Goal: Communication & Community: Ask a question

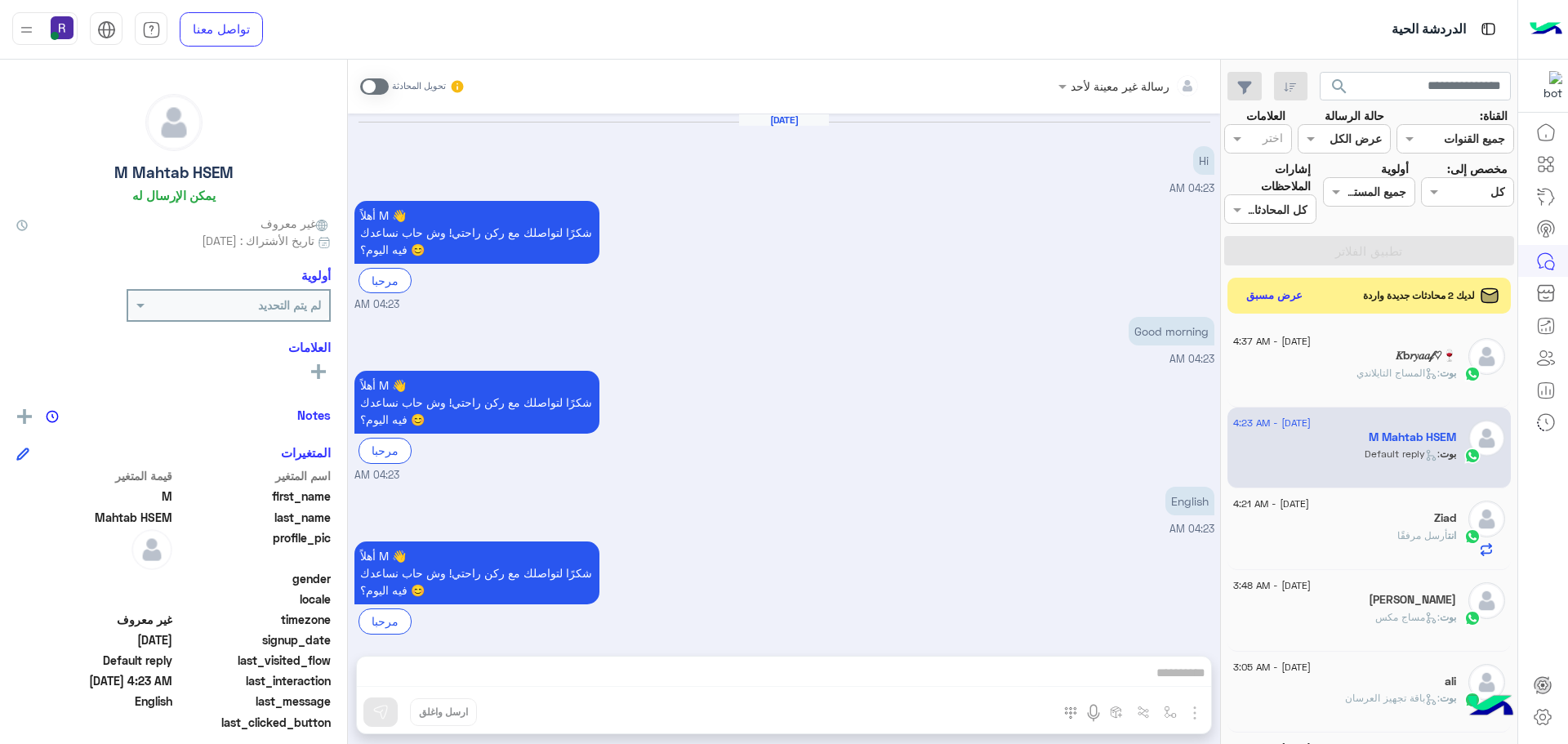
scroll to position [616, 0]
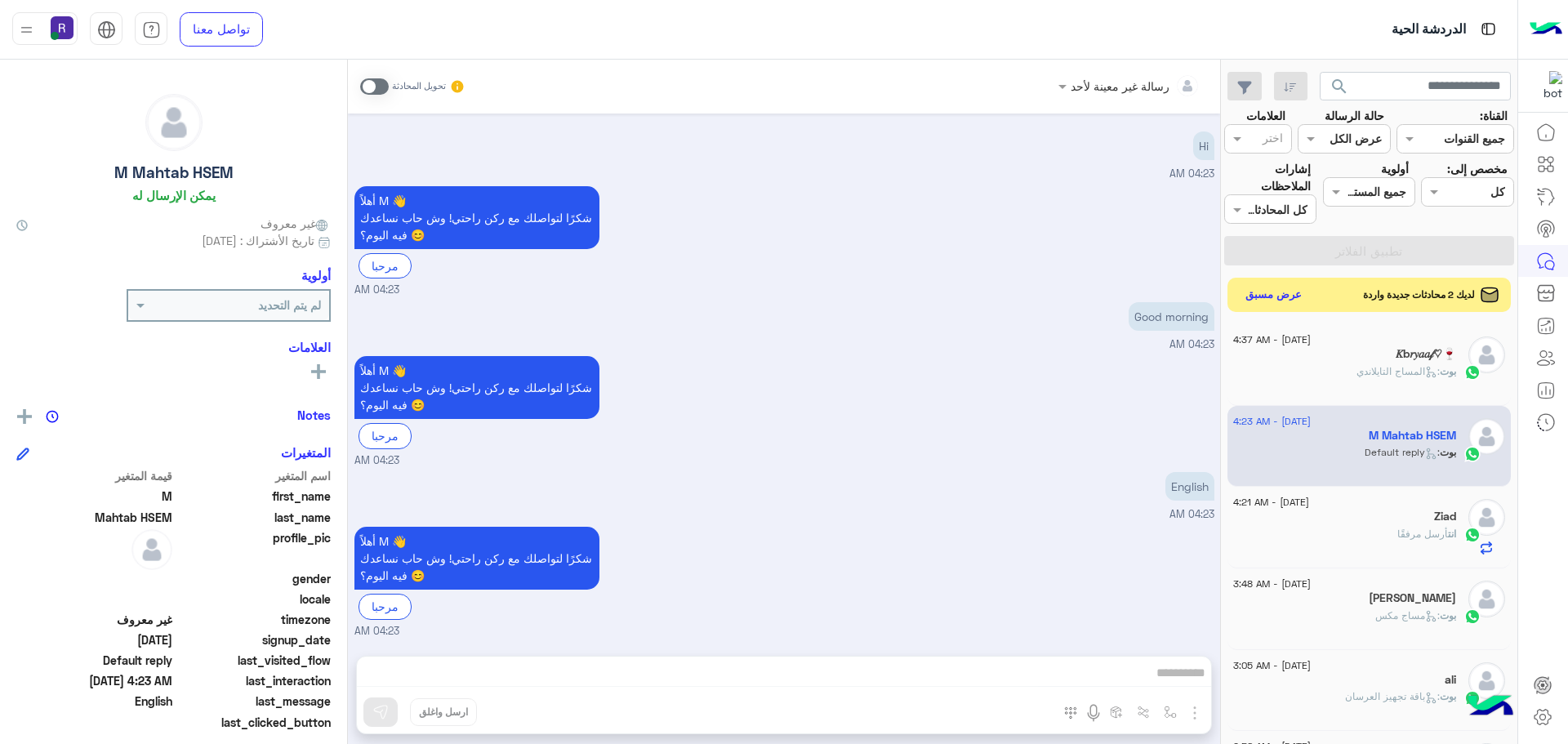
click at [1273, 300] on button "عرض مسبق" at bounding box center [1273, 295] width 68 height 22
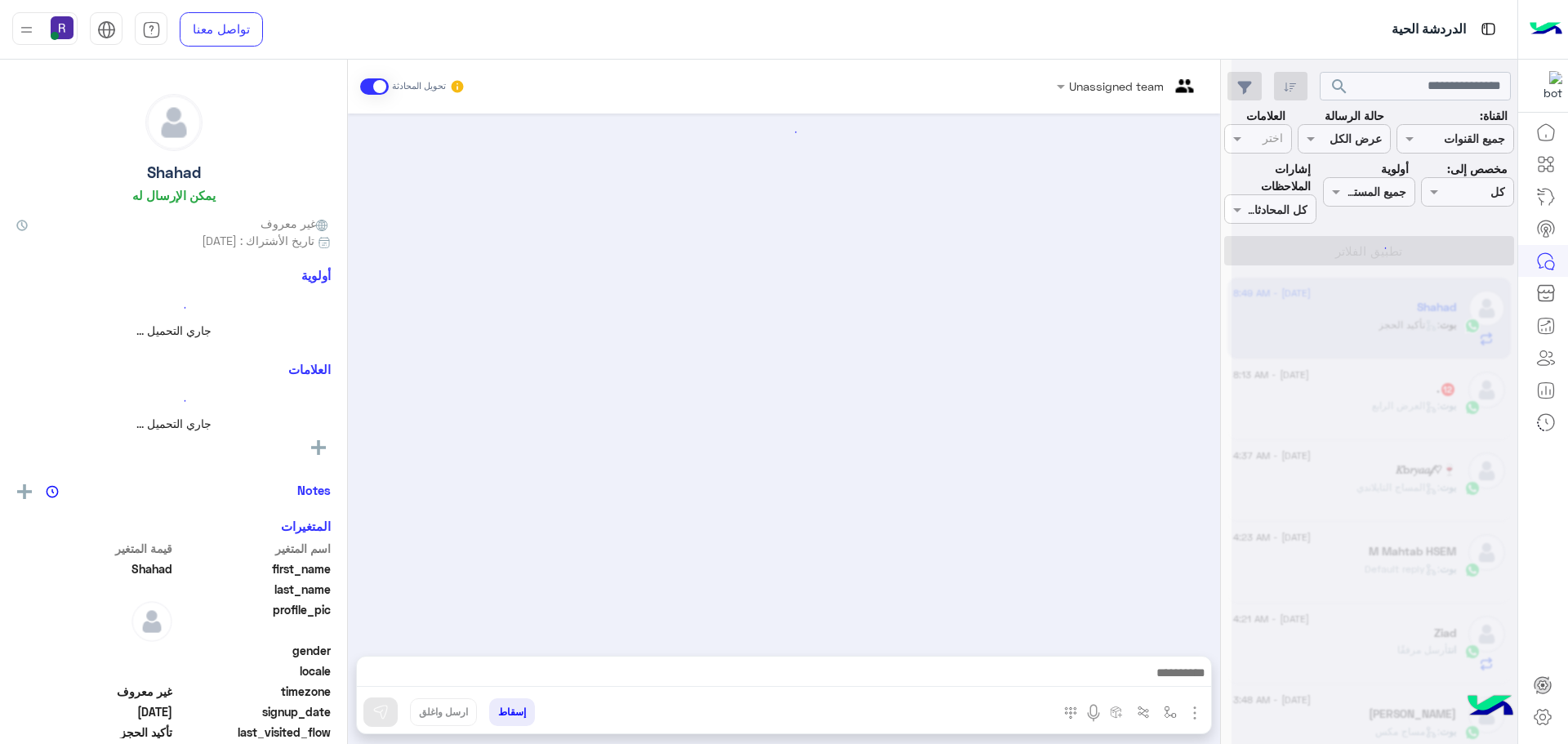
scroll to position [1639, 0]
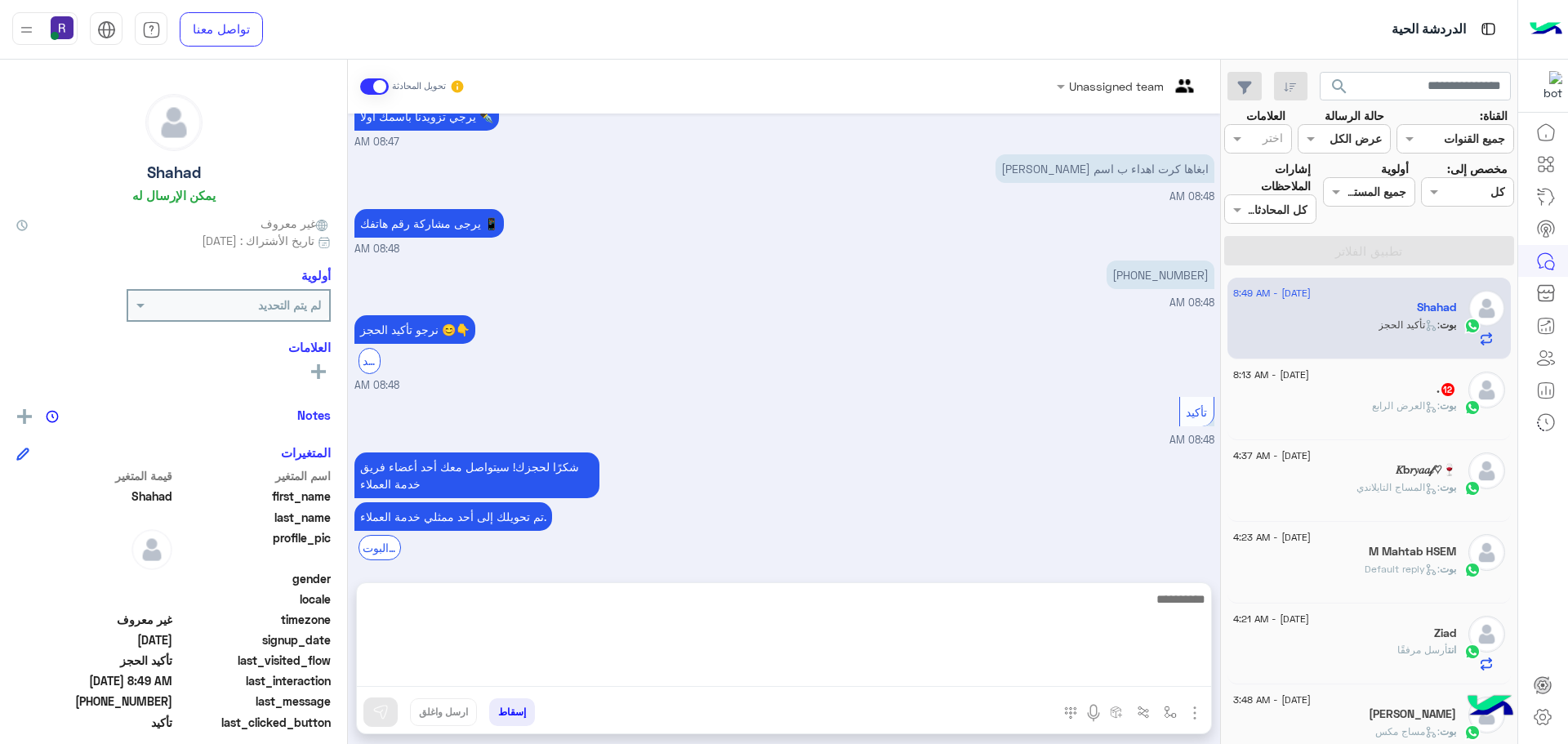
click at [863, 670] on textarea at bounding box center [784, 637] width 854 height 98
type textarea "**********"
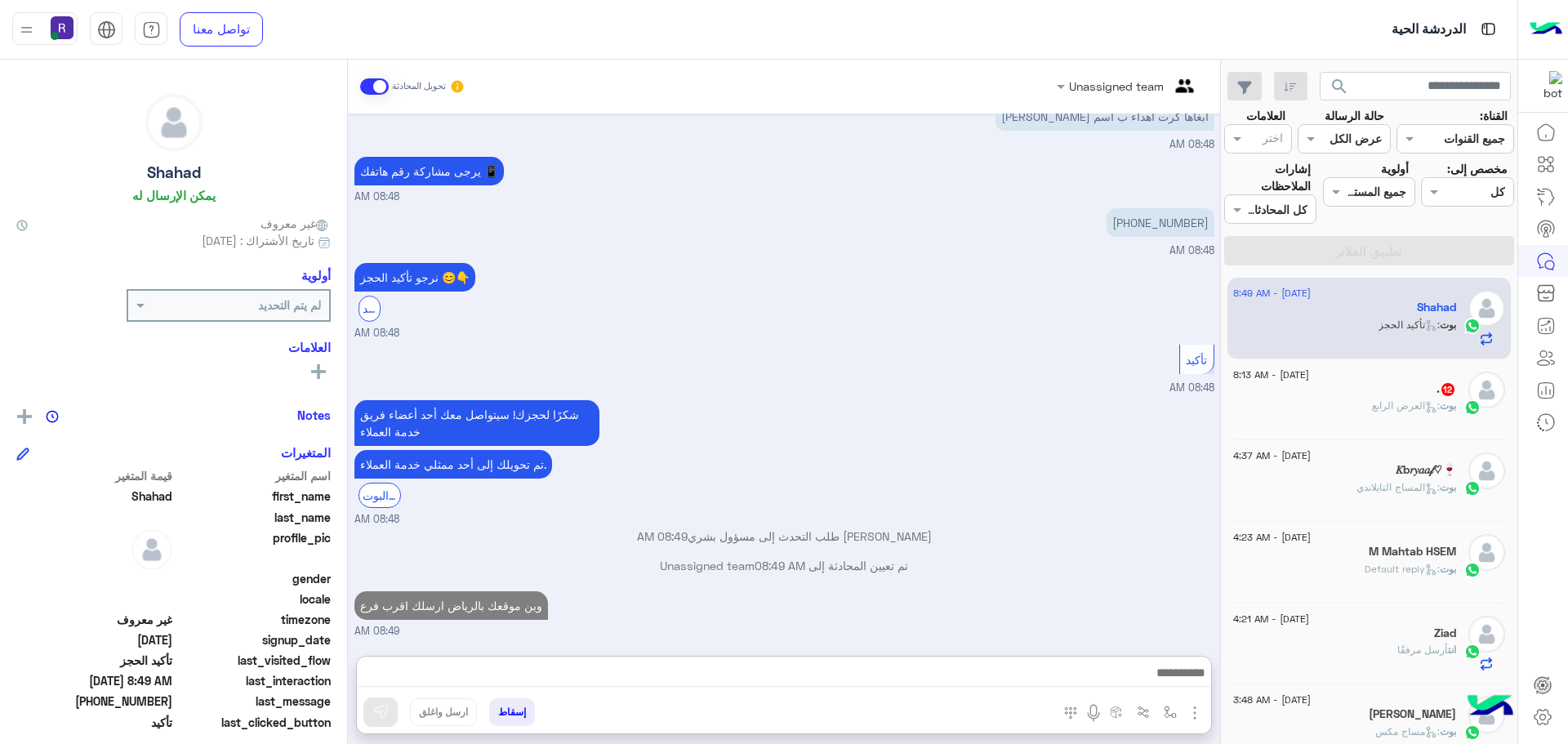
click at [1367, 392] on div ". 12" at bounding box center [1343, 391] width 223 height 17
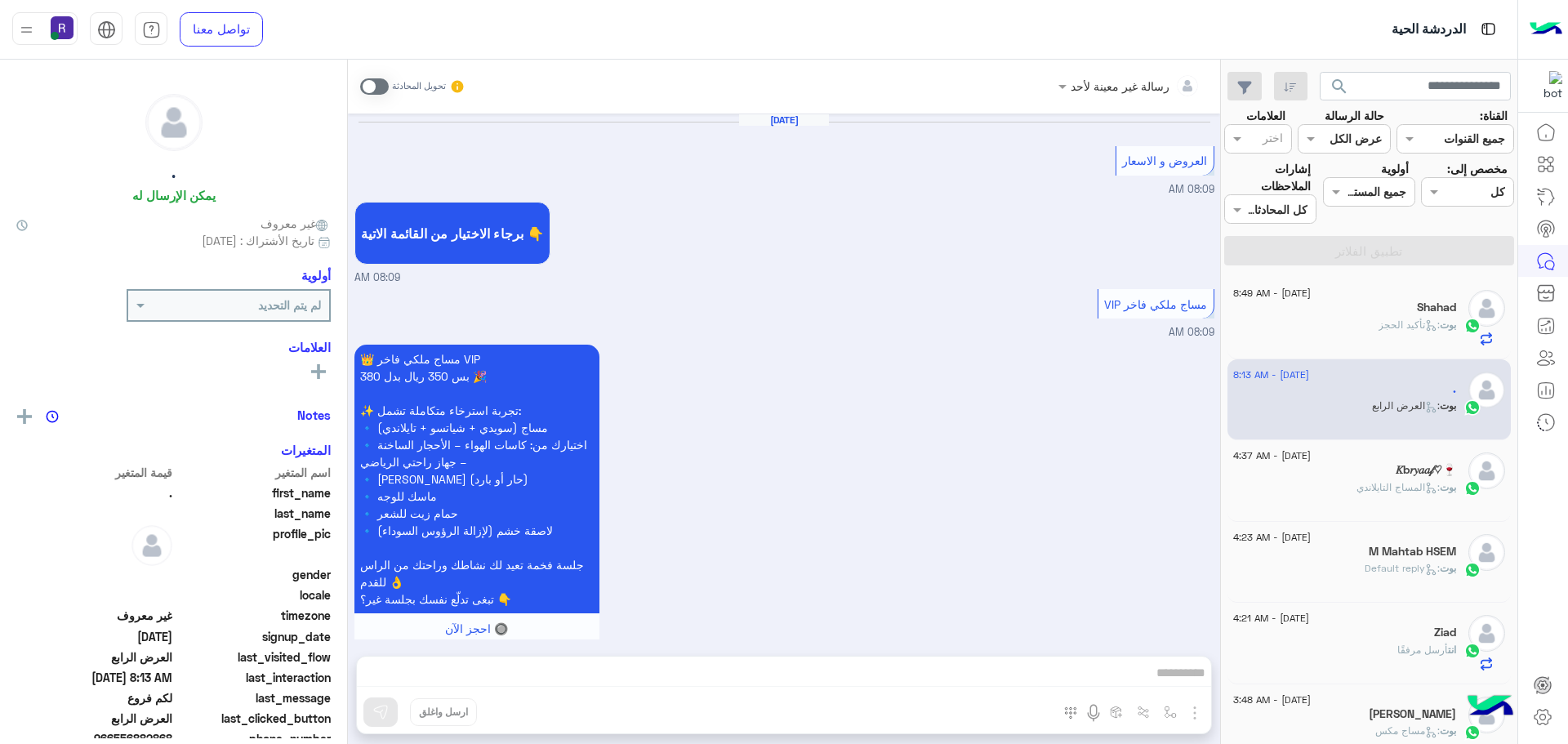
scroll to position [3022, 0]
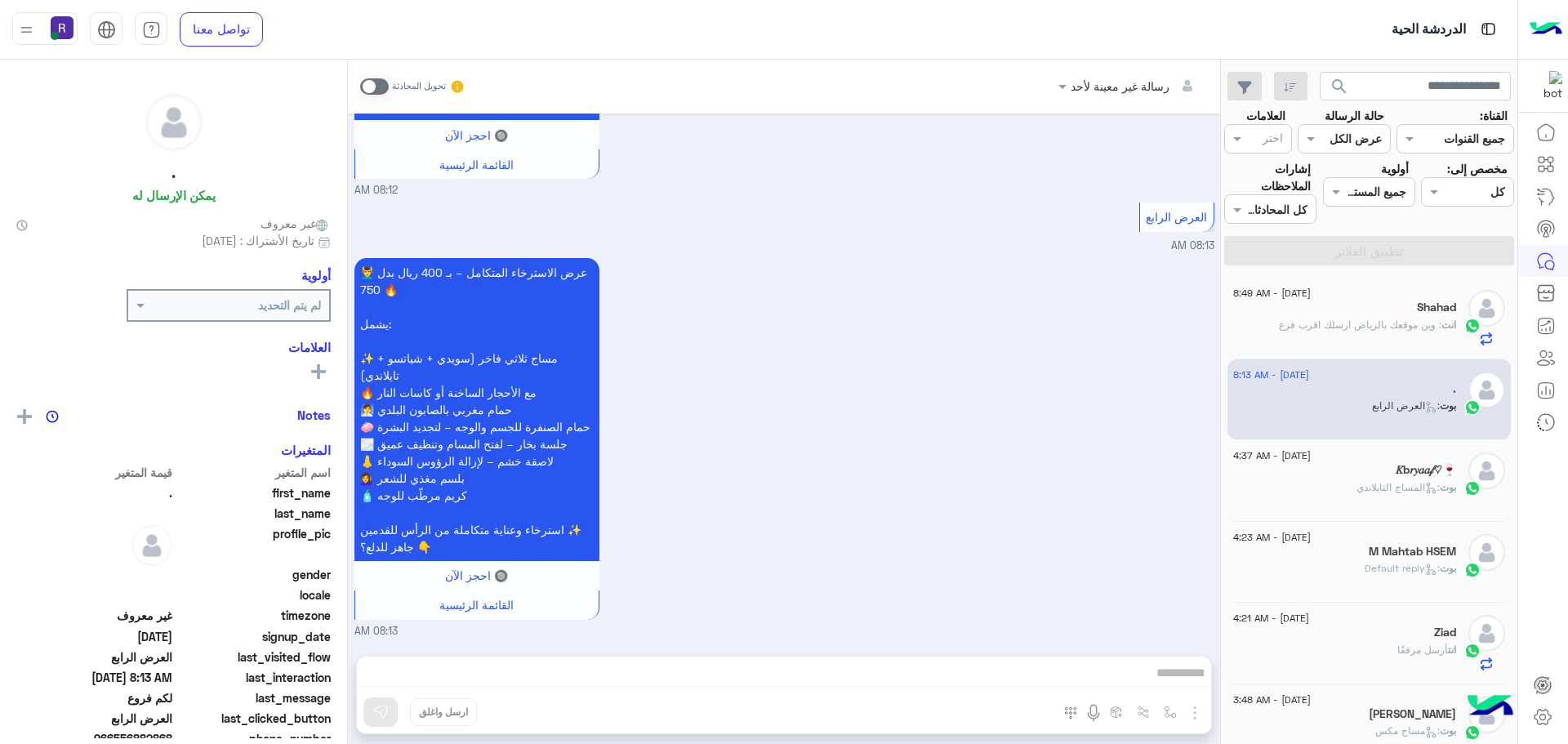
click at [1356, 487] on span ": المساج التايلاندي" at bounding box center [1398, 487] width 83 height 12
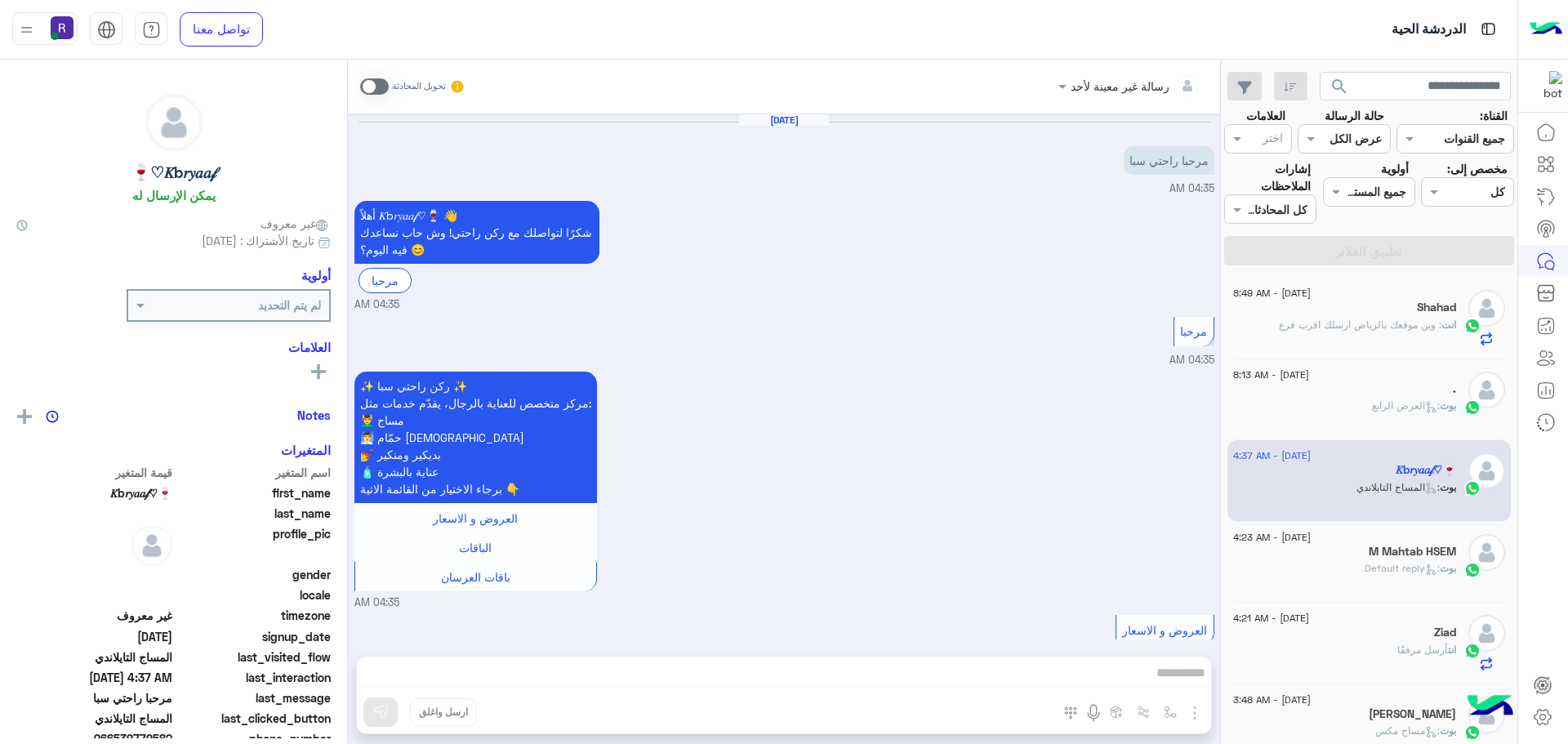
scroll to position [1144, 0]
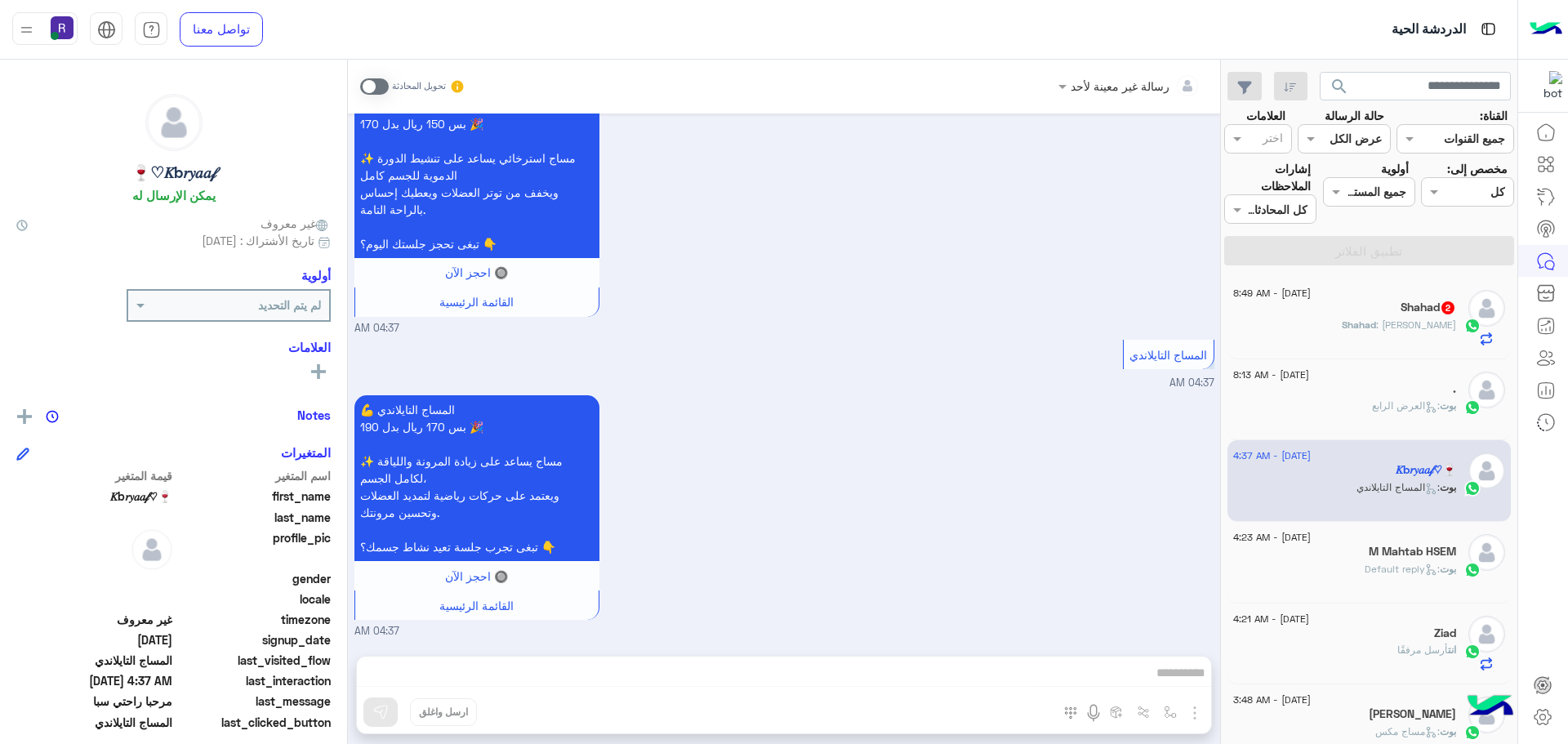
click at [1363, 318] on p "Shahad : [PERSON_NAME]" at bounding box center [1399, 325] width 114 height 15
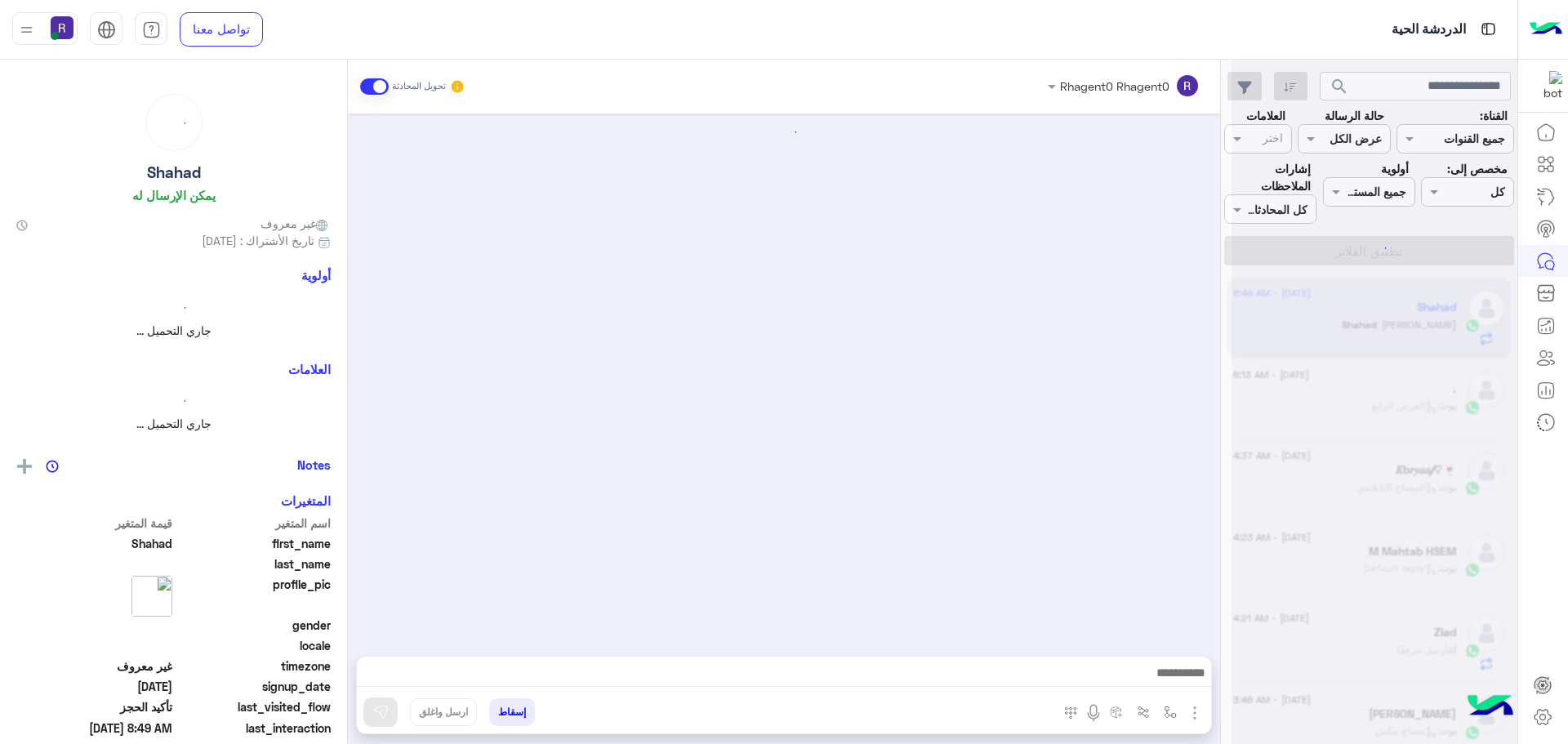
scroll to position [1372, 0]
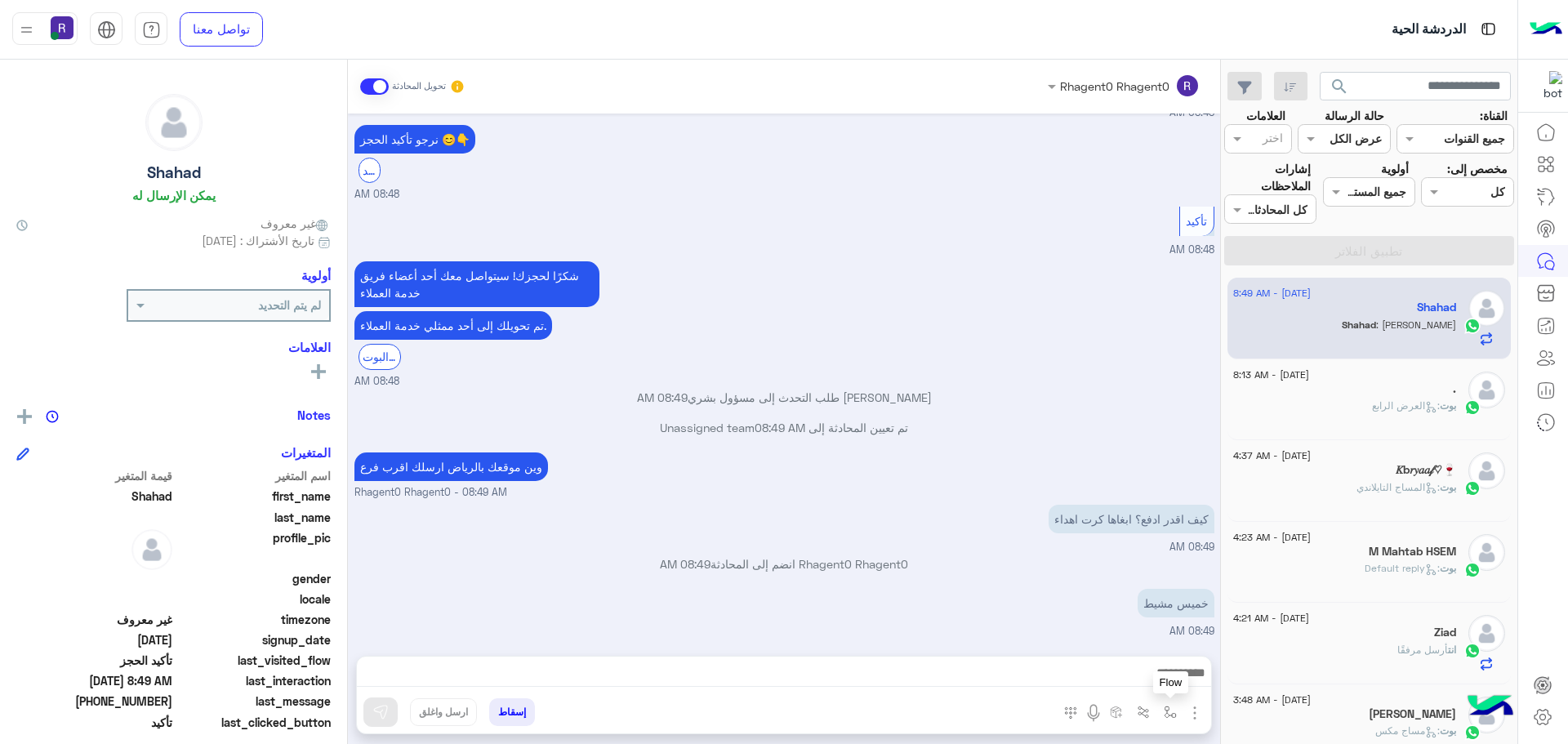
click at [1172, 715] on img "button" at bounding box center [1170, 712] width 13 height 13
click at [1151, 677] on input "text" at bounding box center [1120, 677] width 110 height 19
type input "***"
click at [1162, 713] on button "button" at bounding box center [1170, 712] width 27 height 27
click at [1178, 716] on button "button" at bounding box center [1170, 712] width 27 height 27
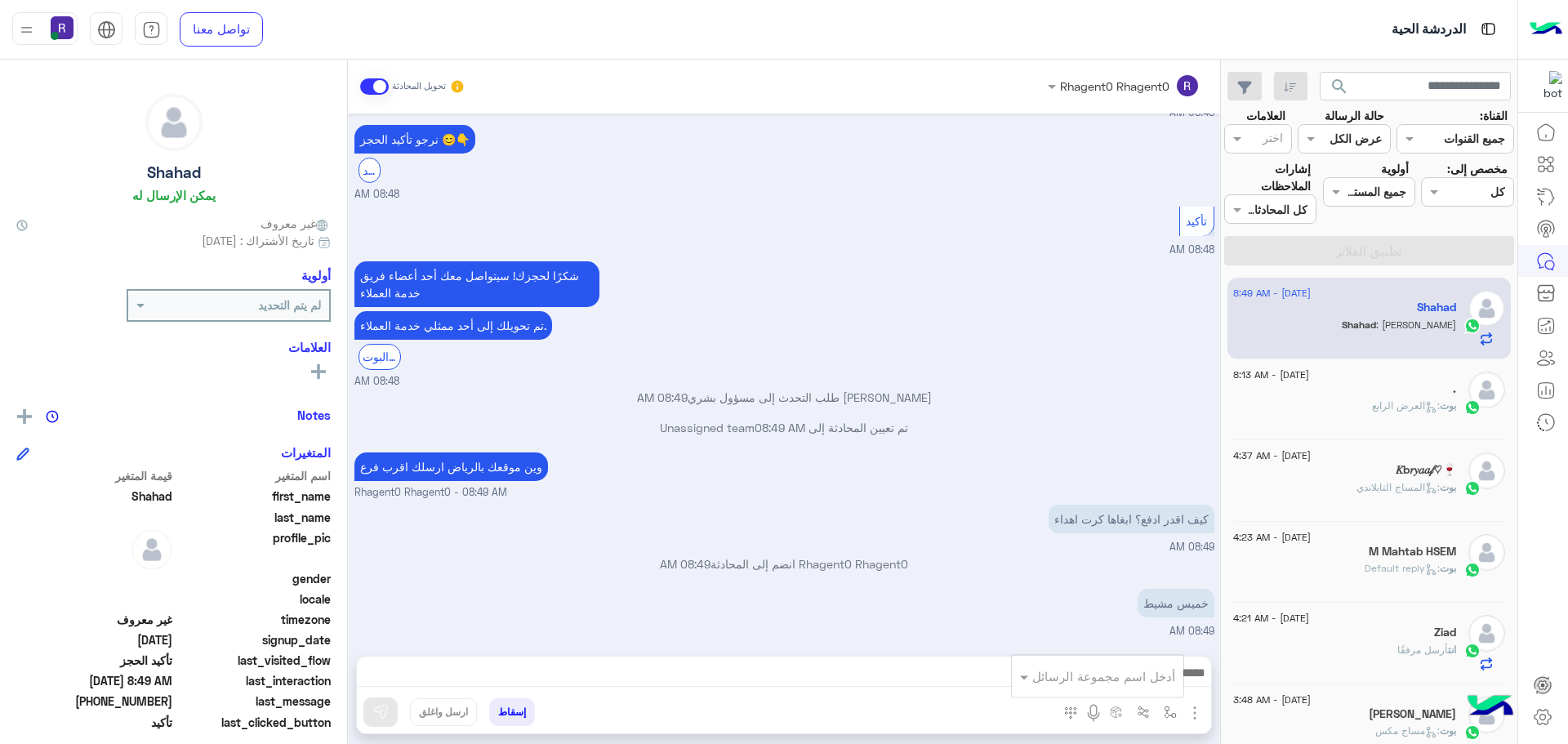
click at [1120, 670] on input "text" at bounding box center [1120, 677] width 110 height 19
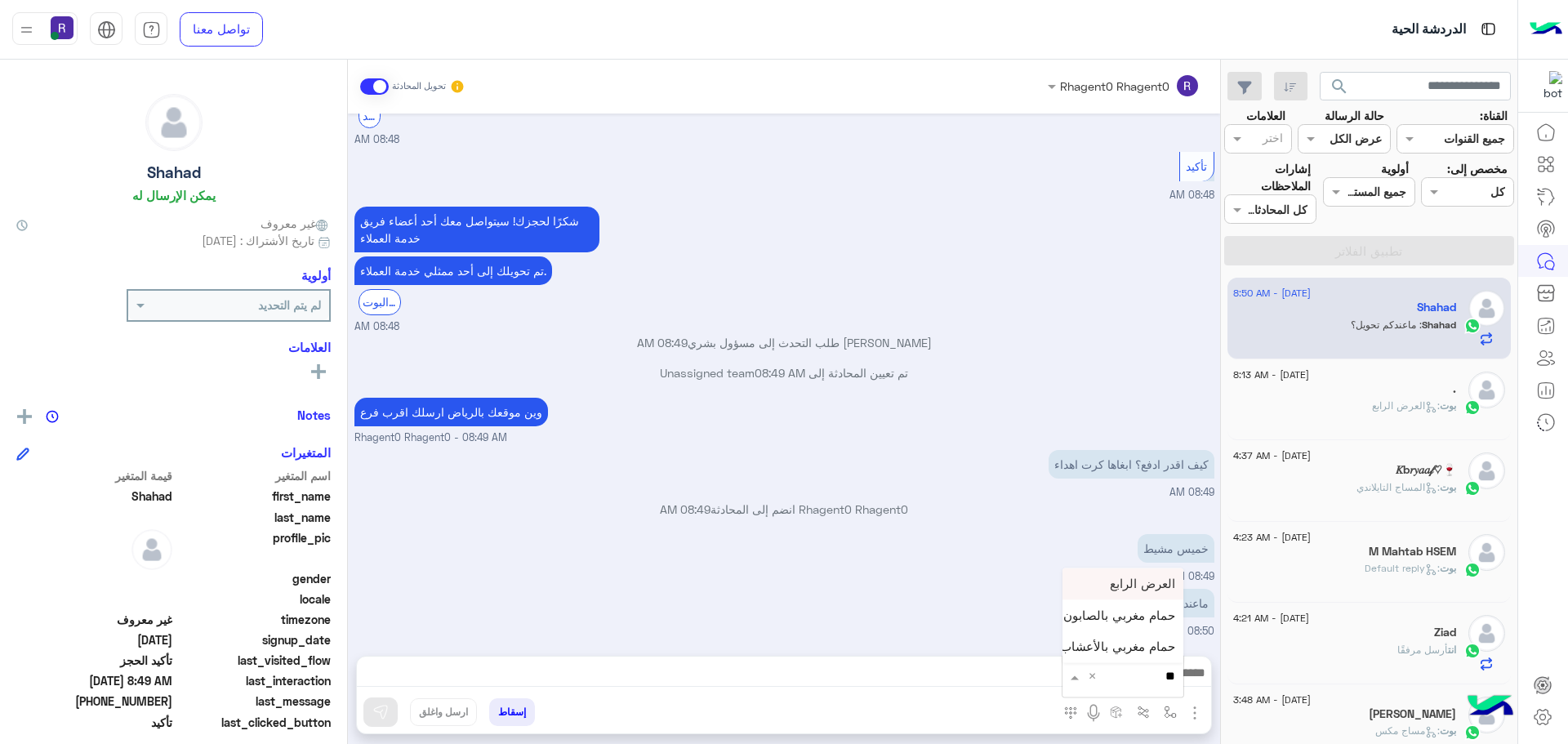
type input "***"
click at [1172, 711] on img "button" at bounding box center [1170, 712] width 13 height 13
click at [1151, 679] on input "text" at bounding box center [1120, 677] width 110 height 19
type input "*"
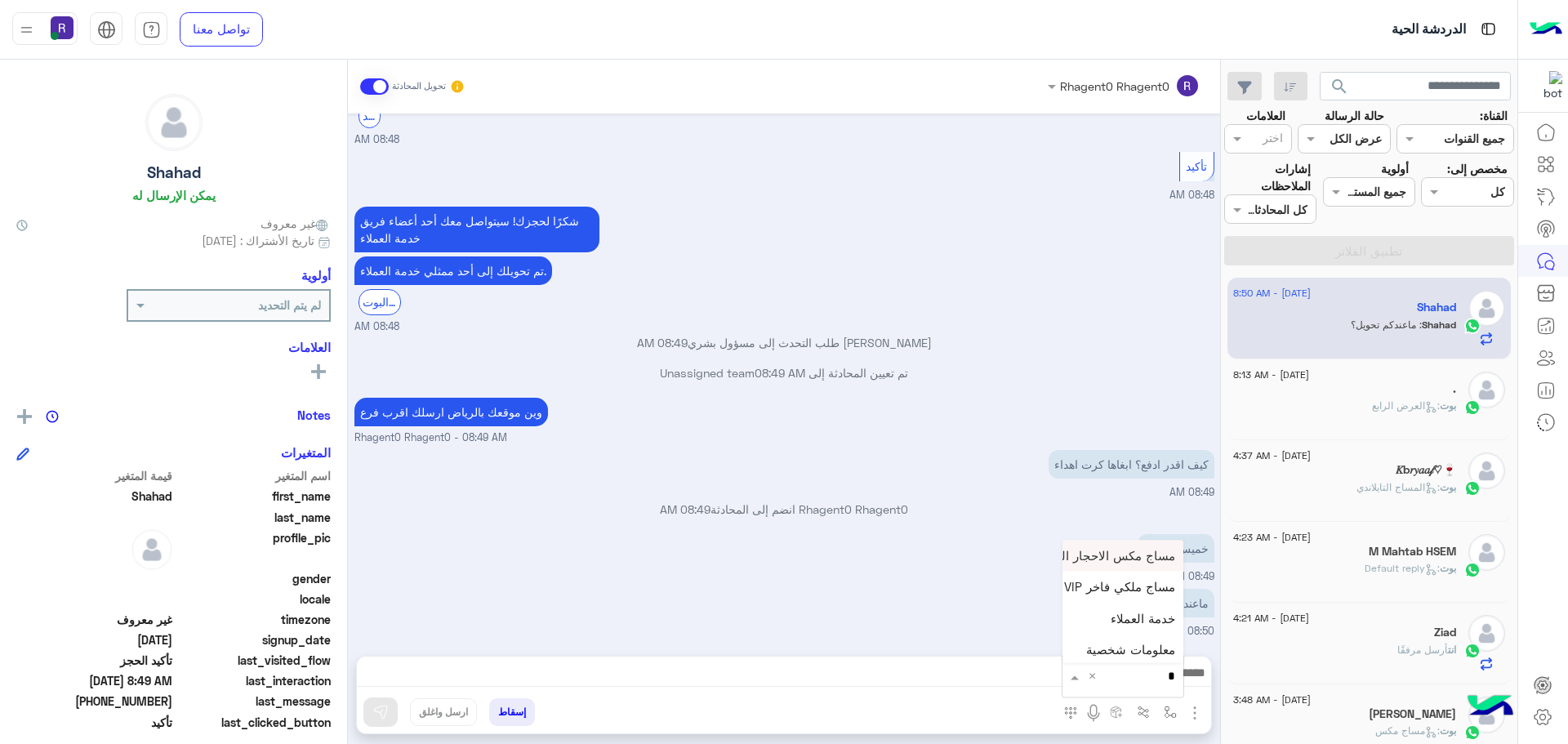
type input "**"
click at [1152, 649] on span "خميس مشيط" at bounding box center [1139, 646] width 71 height 15
type textarea "*********"
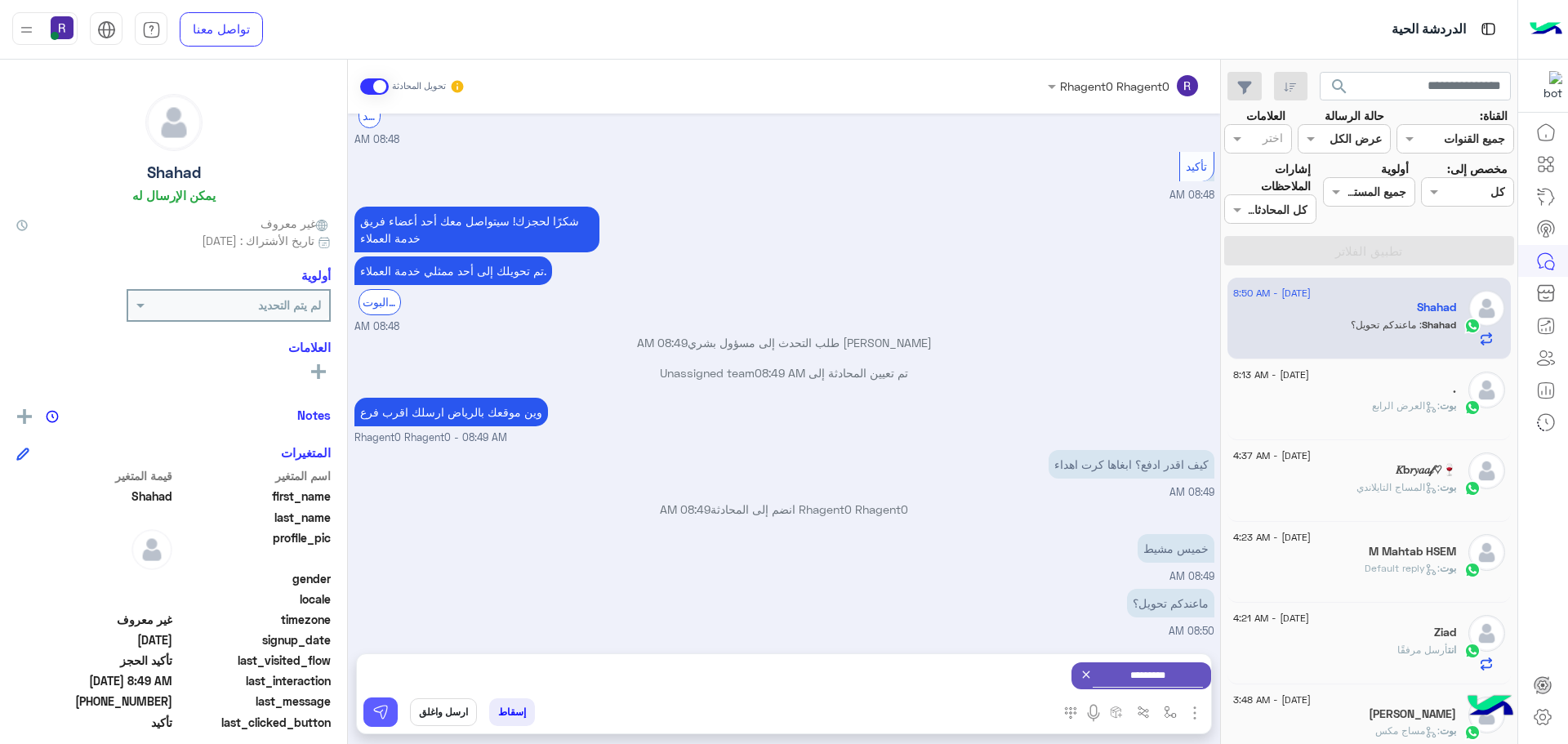
click at [378, 712] on img at bounding box center [381, 712] width 16 height 16
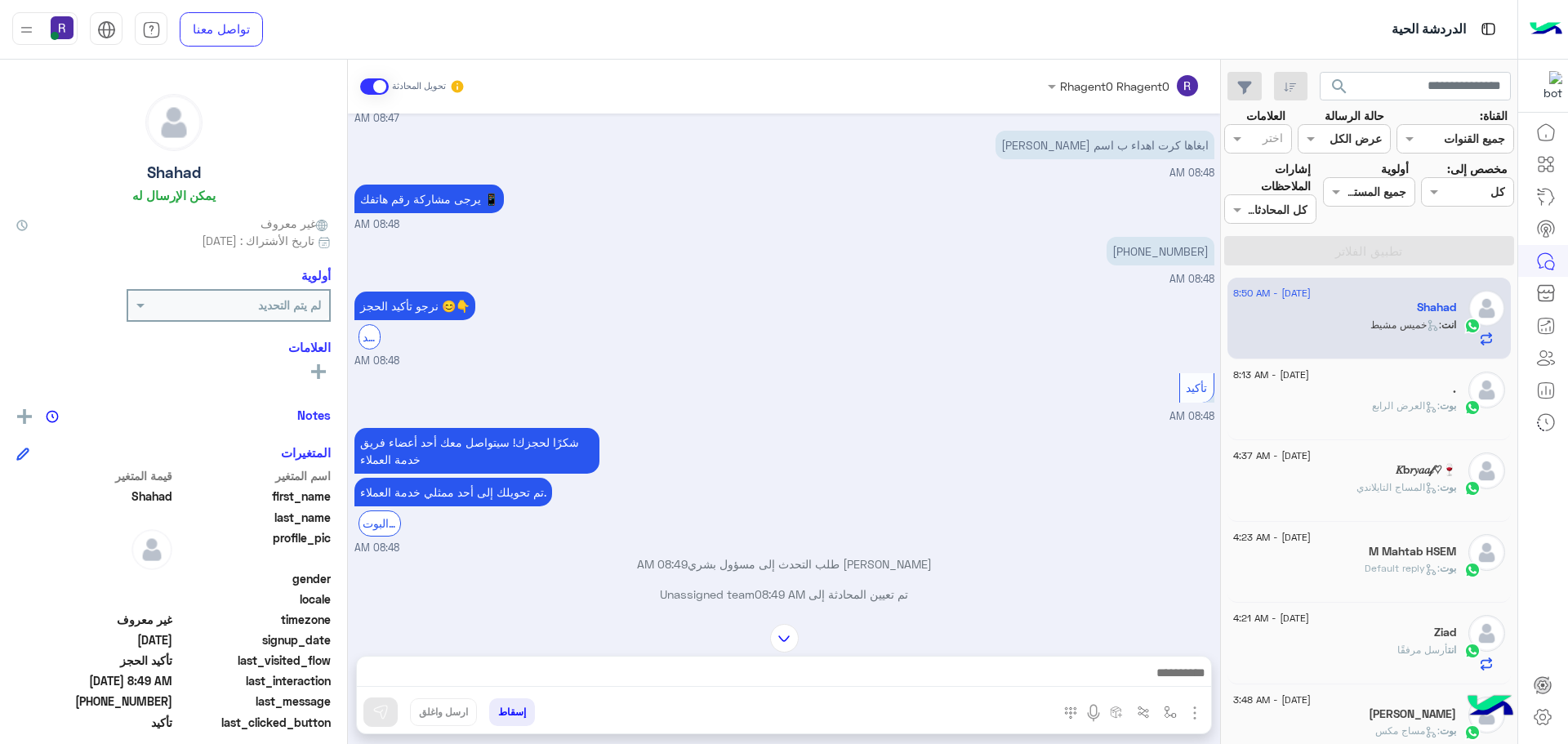
scroll to position [1065, 0]
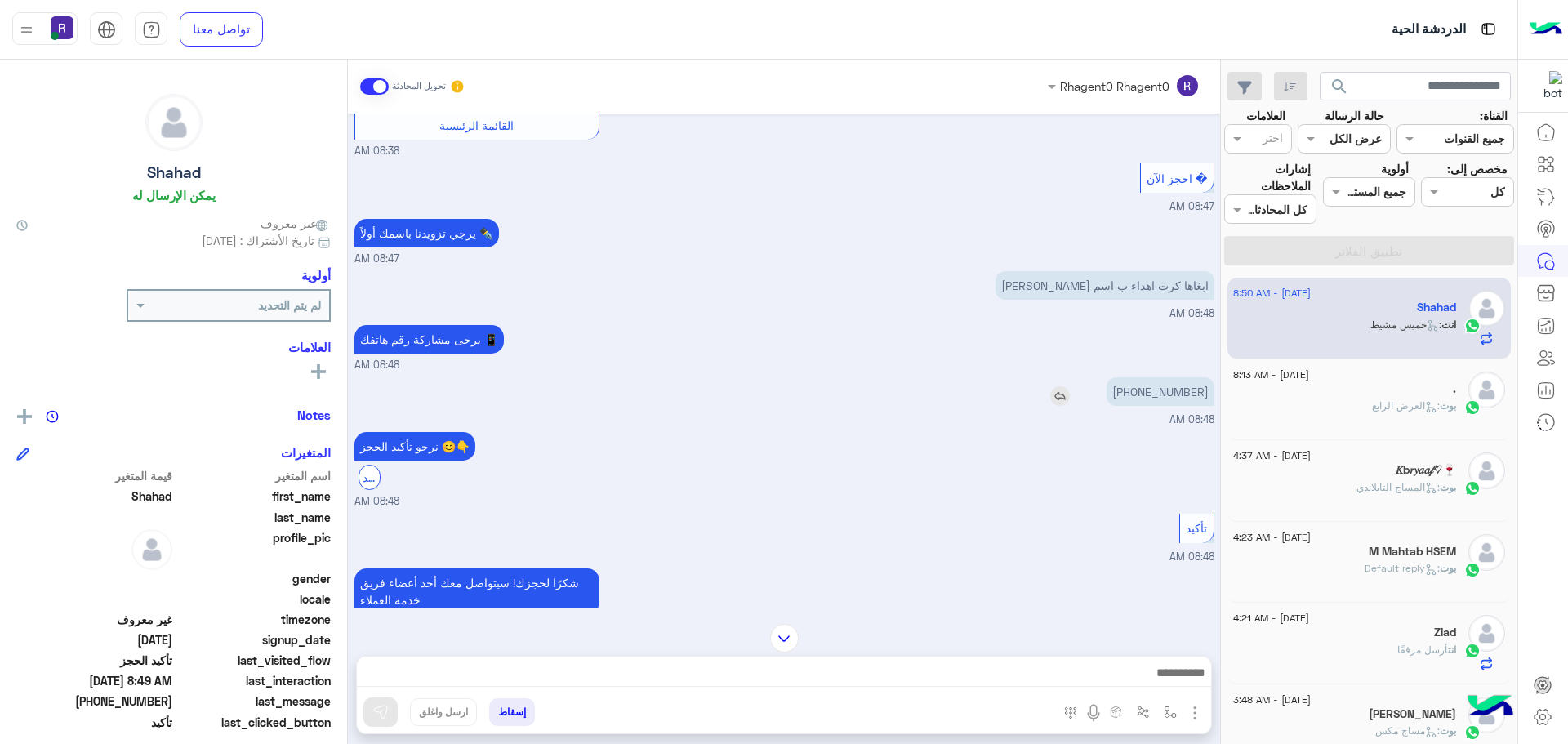
click at [1149, 392] on p "[PHONE_NUMBER]" at bounding box center [1160, 392] width 107 height 28
type textarea "***"
click at [1149, 392] on p "[PHONE_NUMBER]" at bounding box center [1160, 392] width 107 height 28
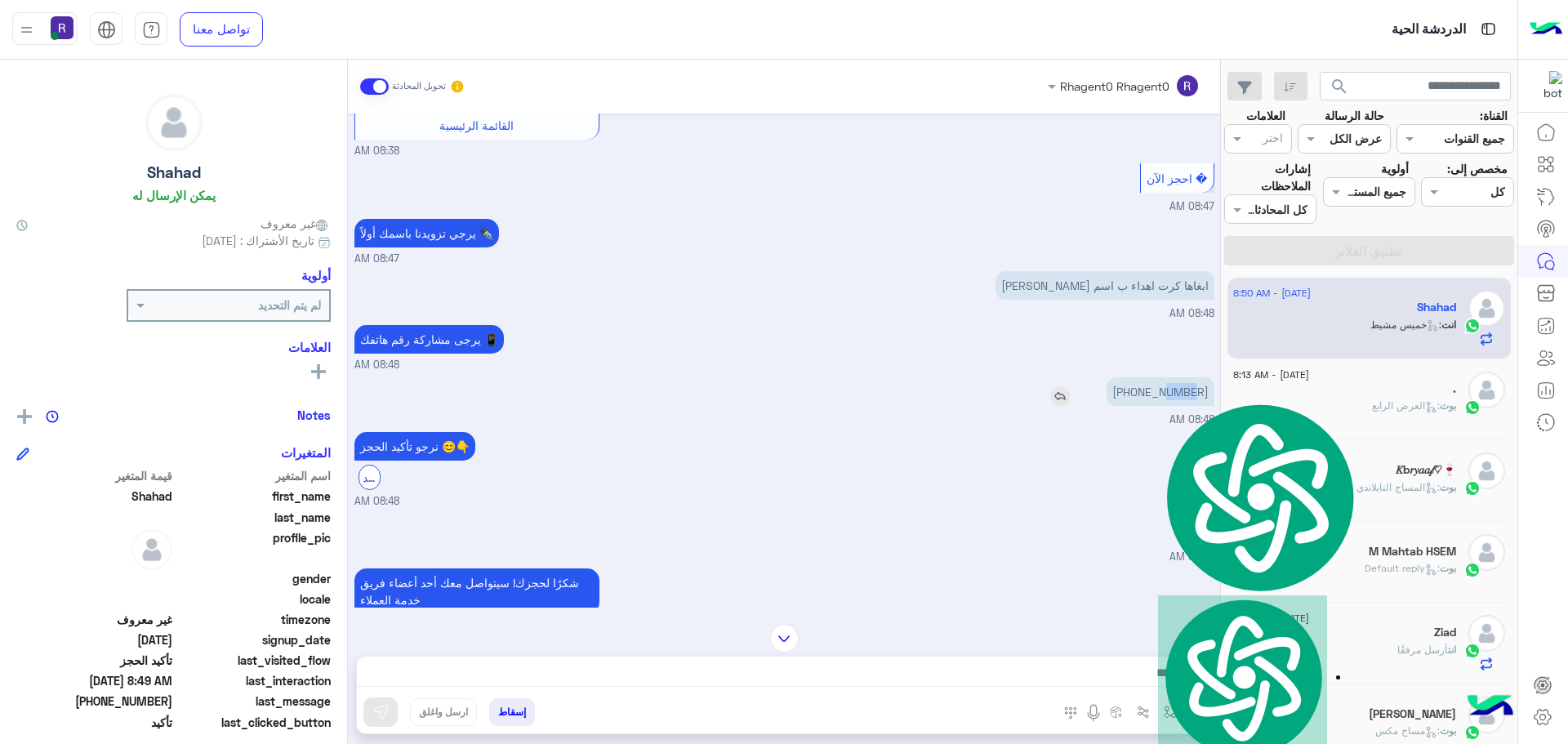
click at [1149, 392] on p "[PHONE_NUMBER]" at bounding box center [1160, 392] width 107 height 28
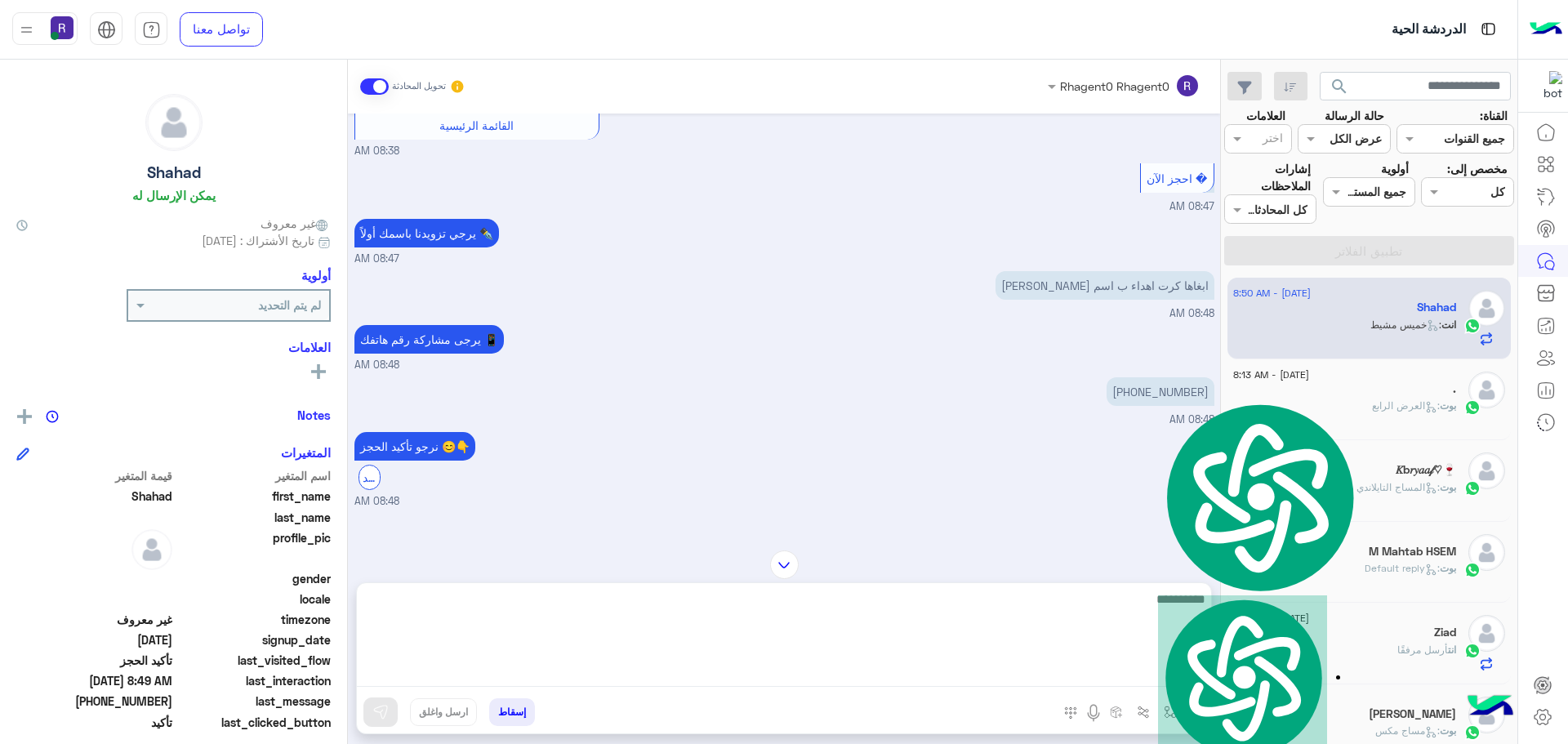
click at [1025, 671] on textarea at bounding box center [784, 637] width 854 height 98
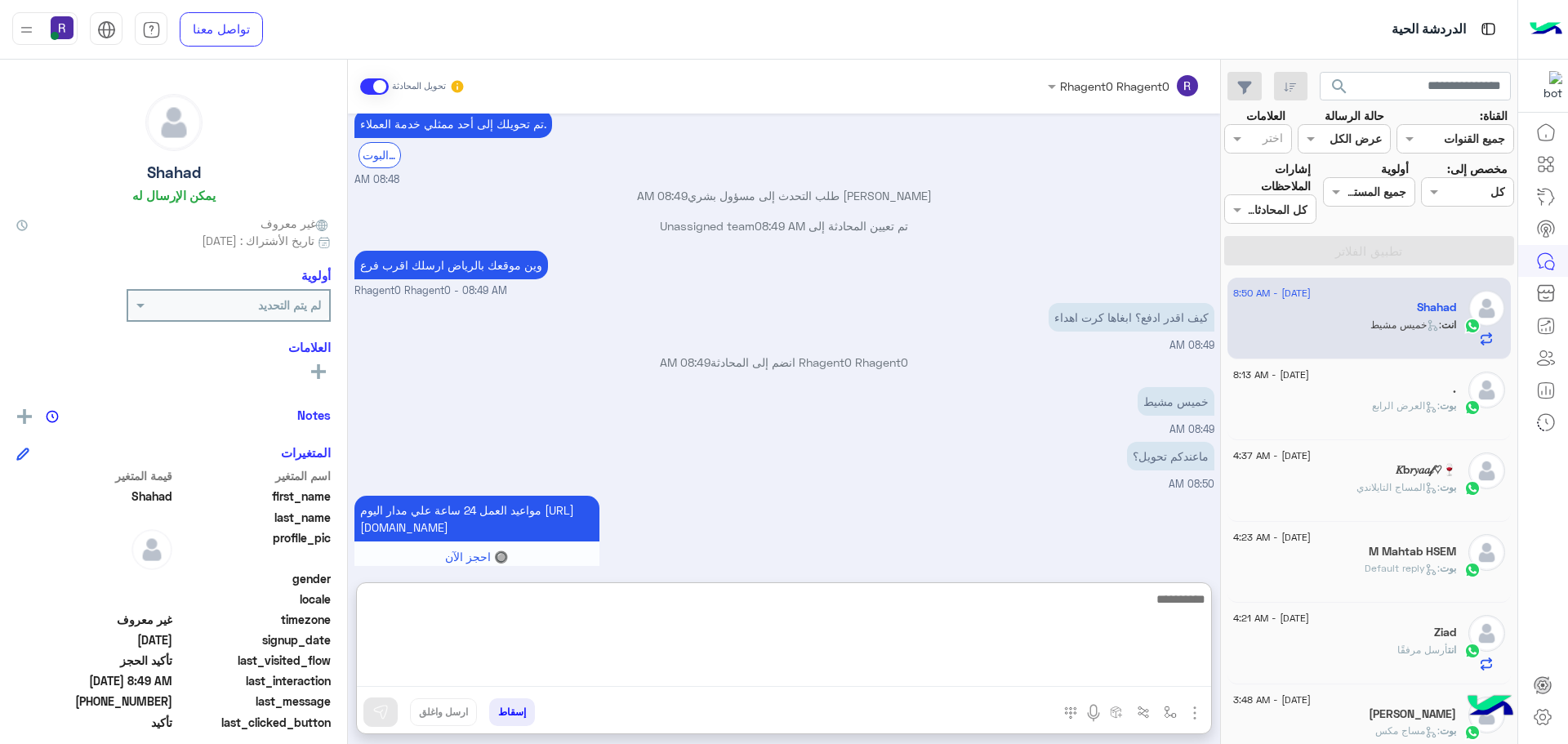
scroll to position [1627, 0]
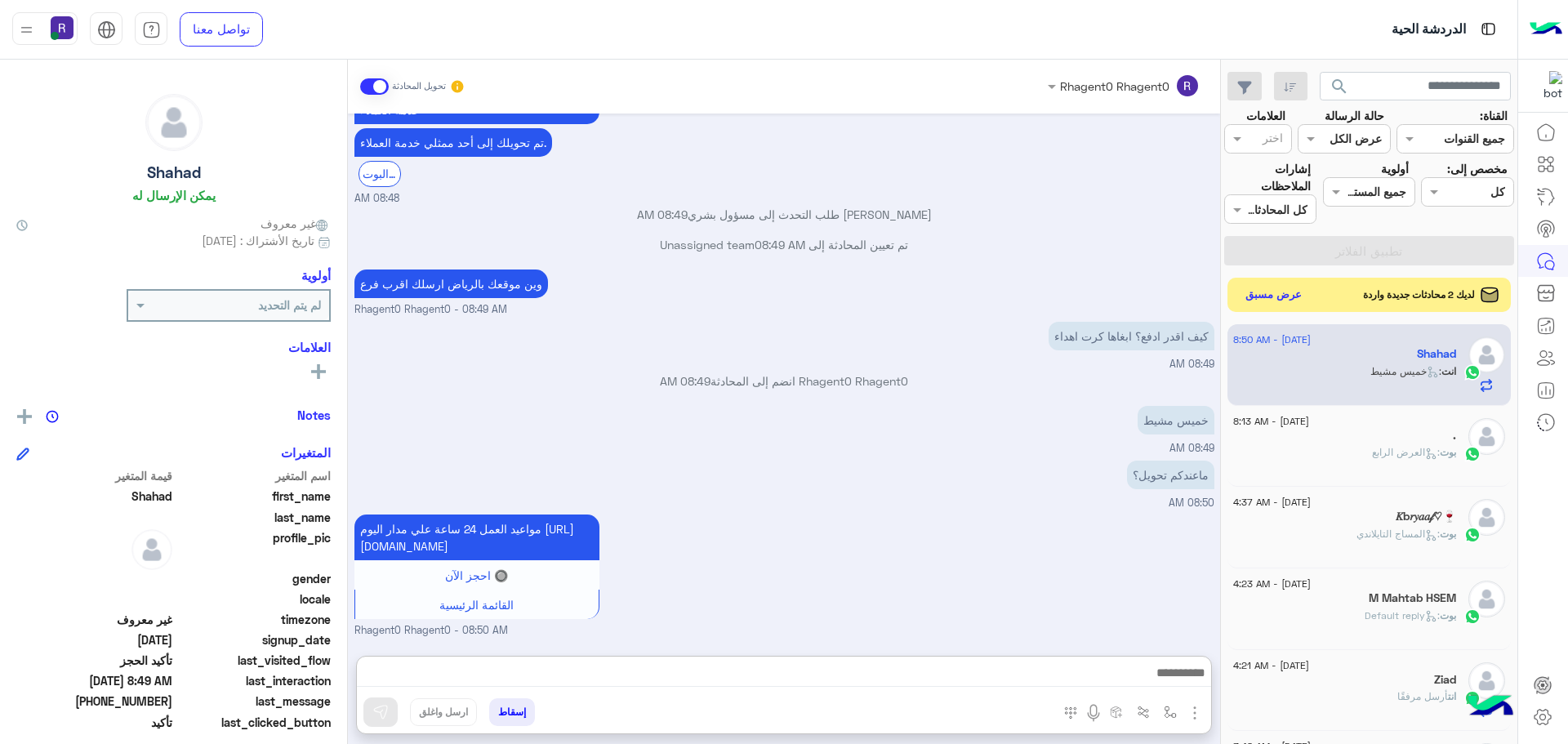
click at [1273, 302] on button "عرض مسبق" at bounding box center [1273, 295] width 68 height 22
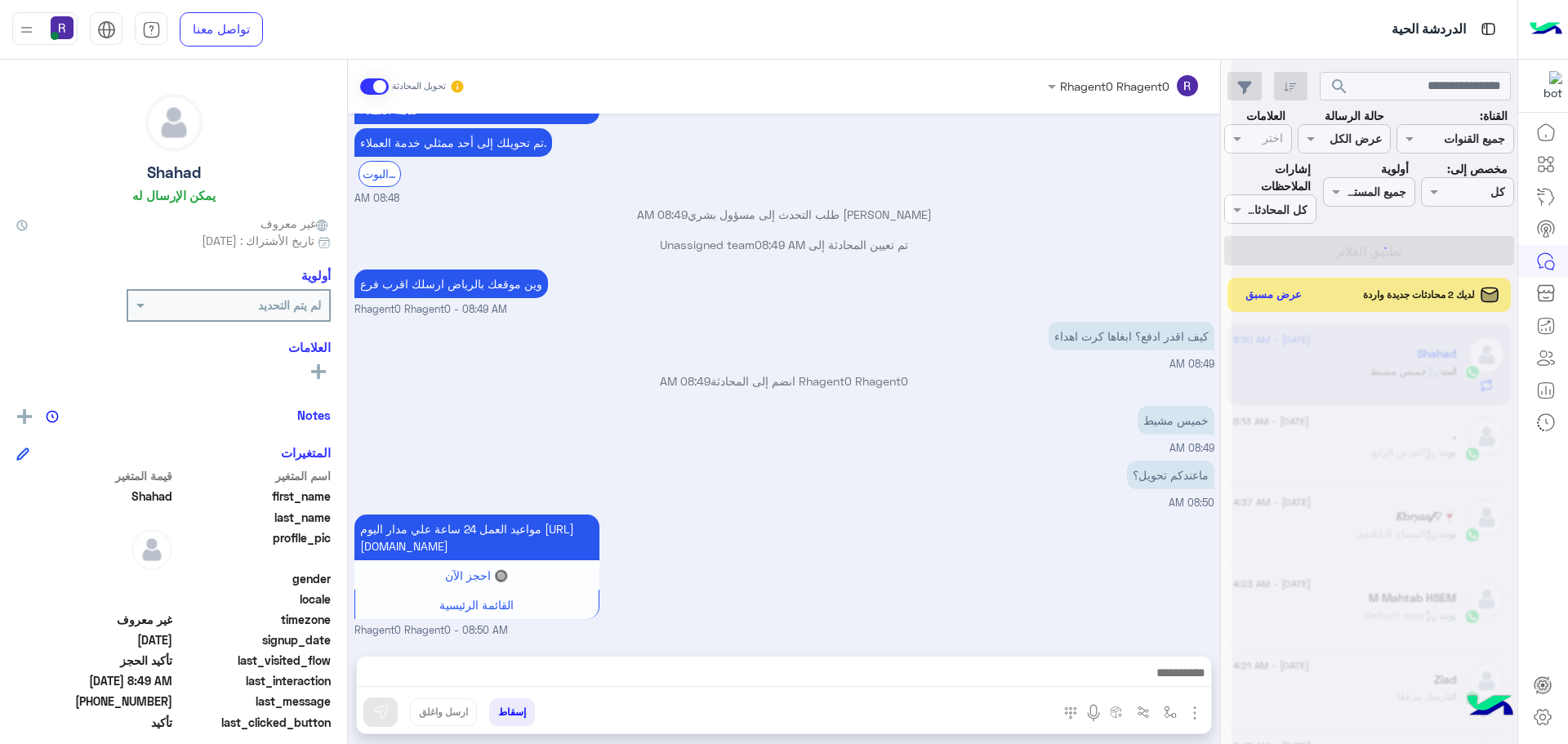
scroll to position [1555, 0]
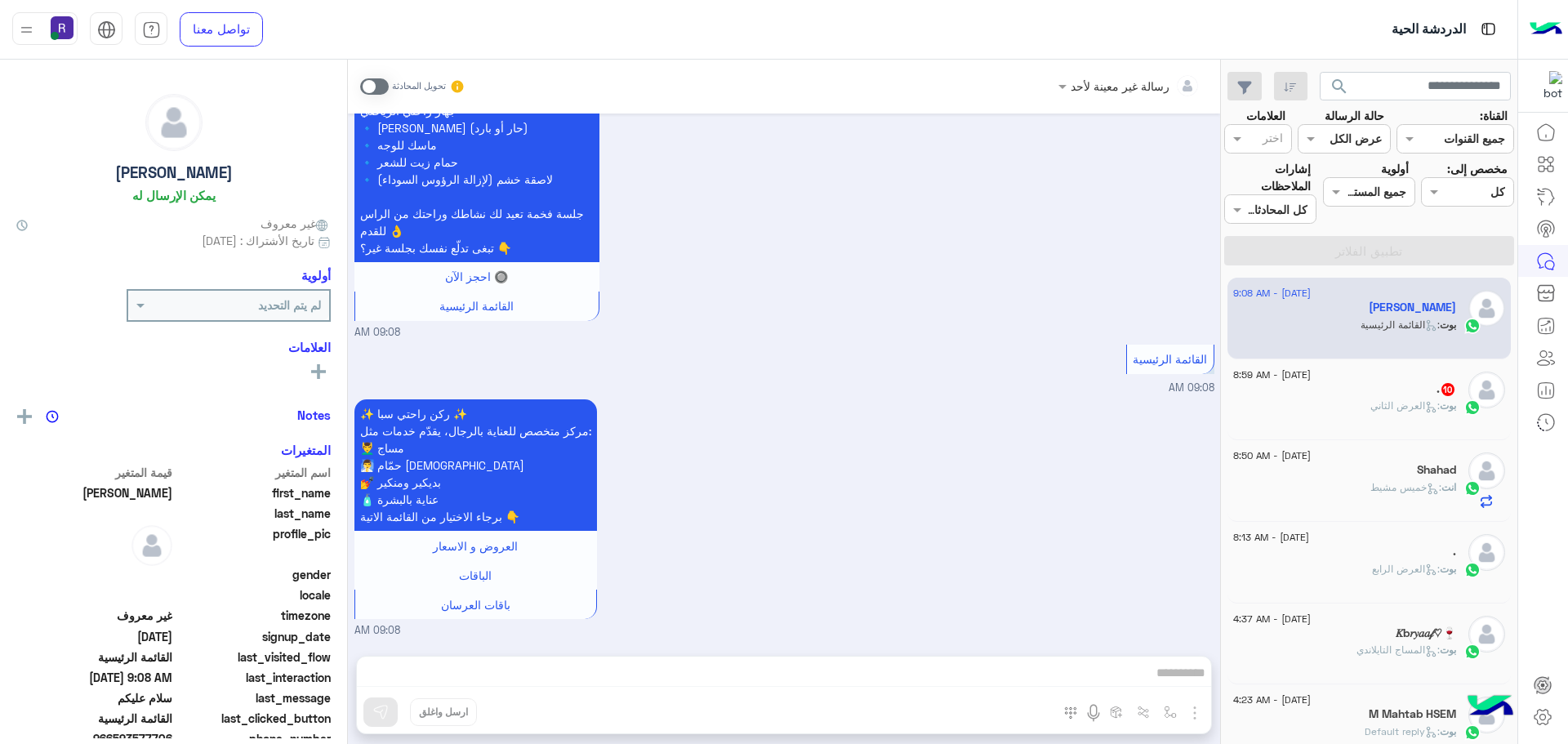
scroll to position [1367, 0]
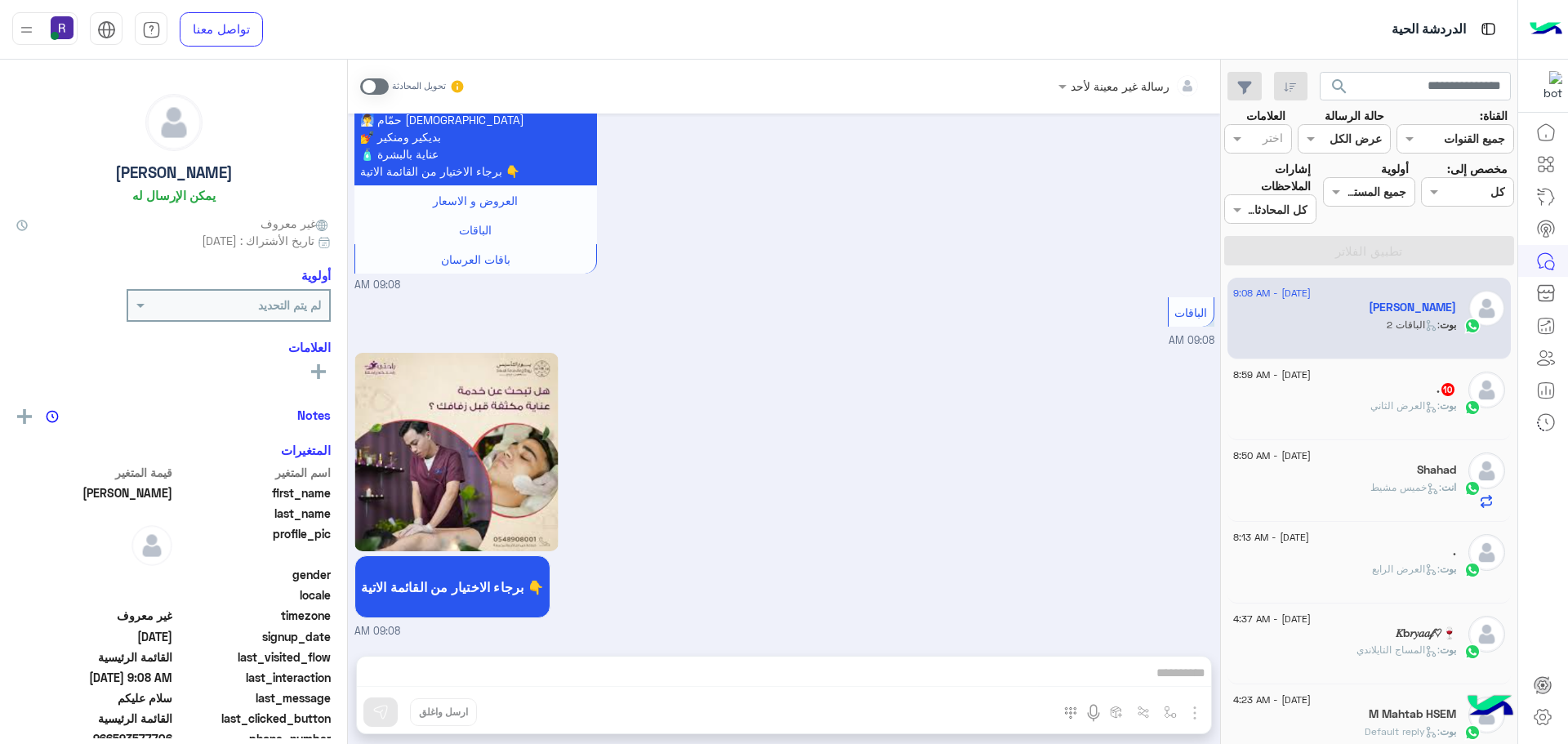
click at [1316, 396] on div ". 10" at bounding box center [1343, 391] width 223 height 17
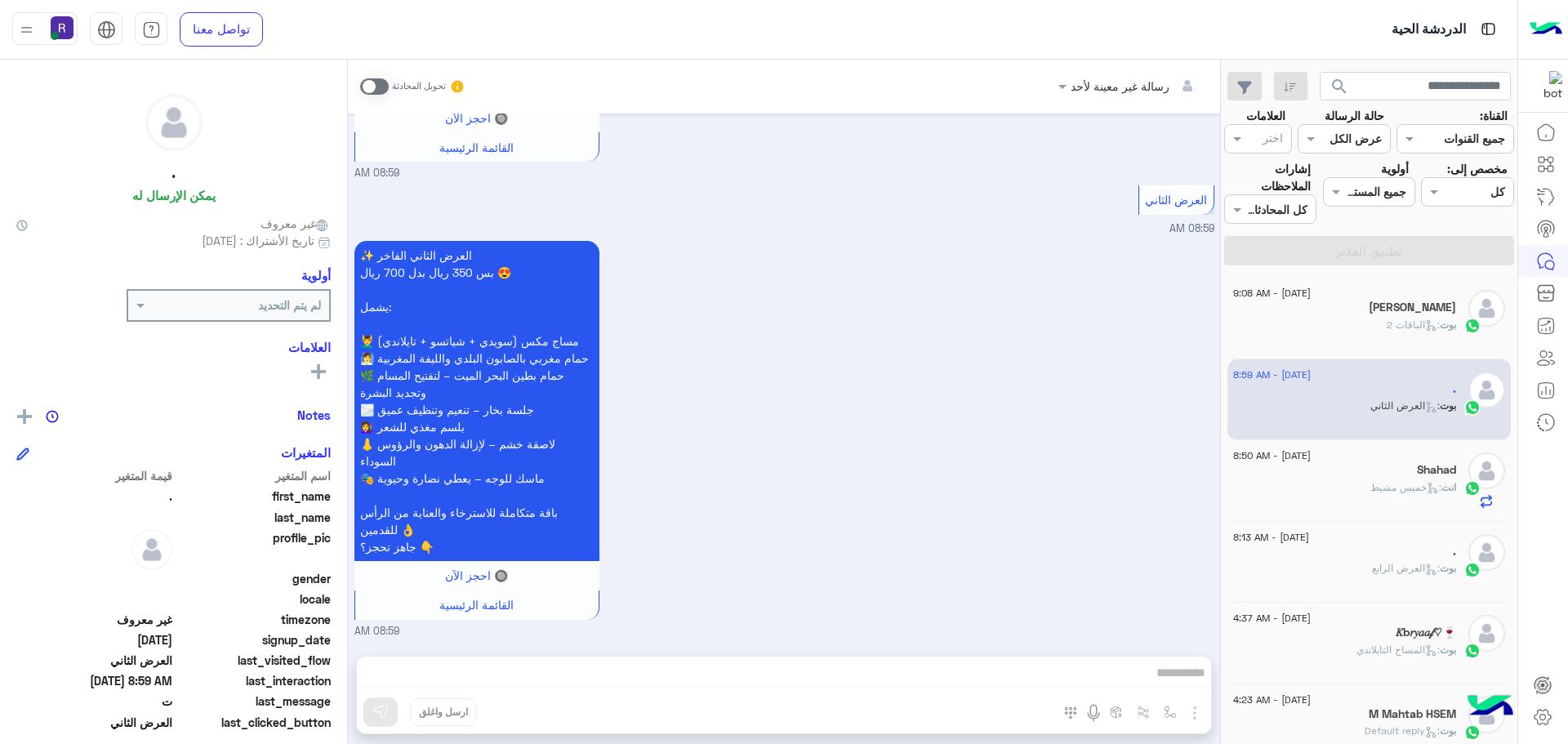
click at [1319, 319] on div "بوت : الباقات 2" at bounding box center [1343, 332] width 223 height 28
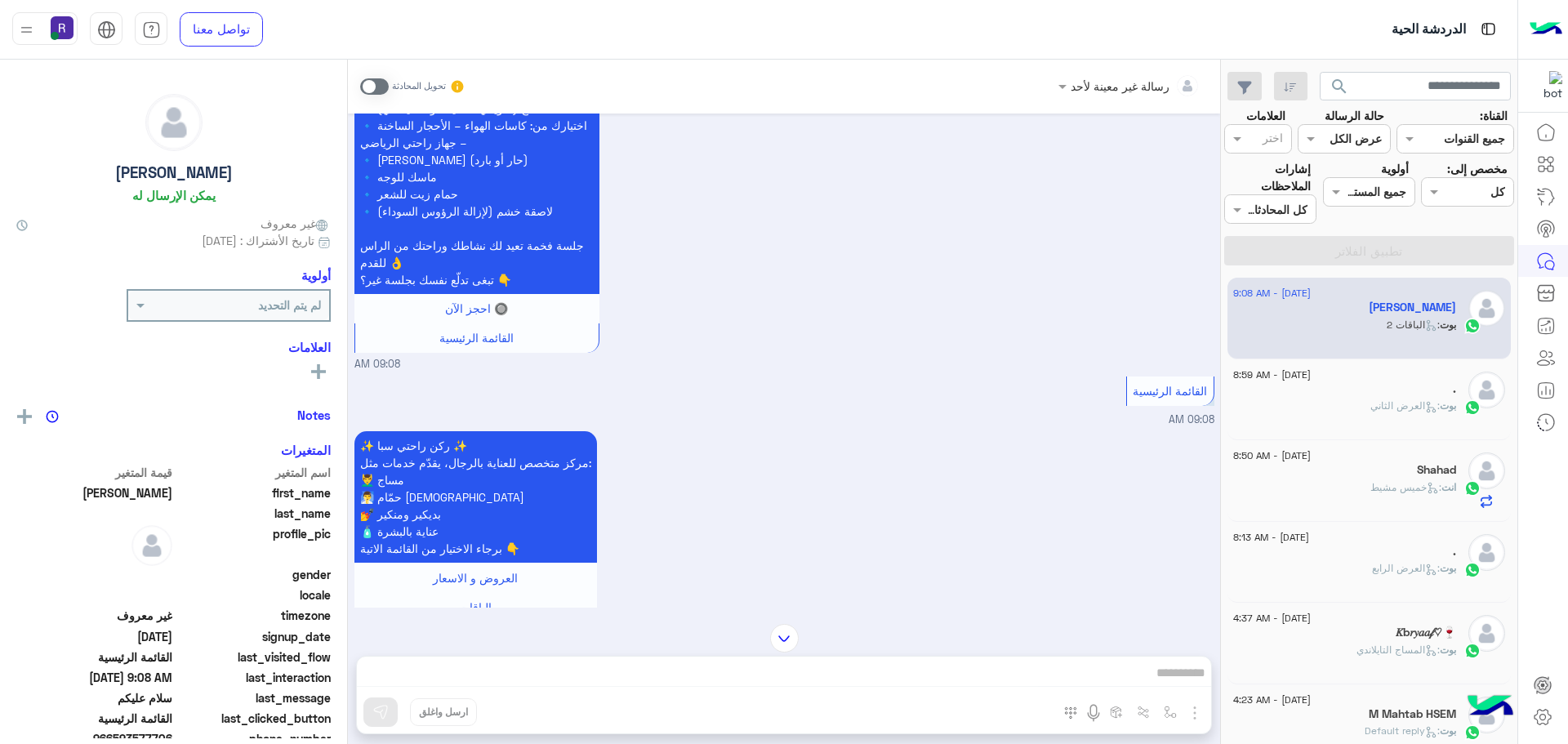
scroll to position [1366, 0]
